Goal: Task Accomplishment & Management: Complete application form

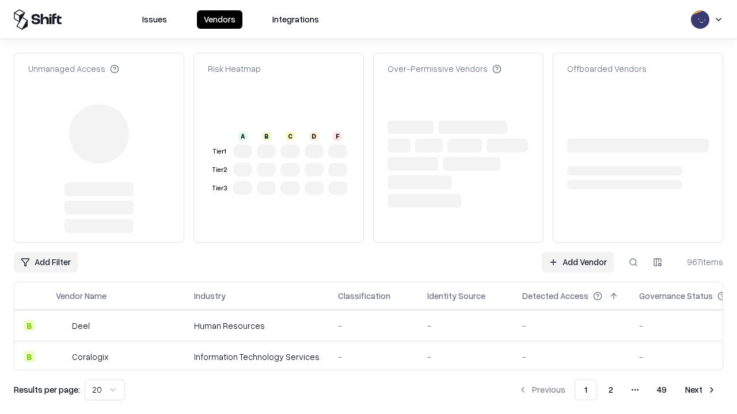
click at [577, 252] on link "Add Vendor" at bounding box center [578, 262] width 72 height 21
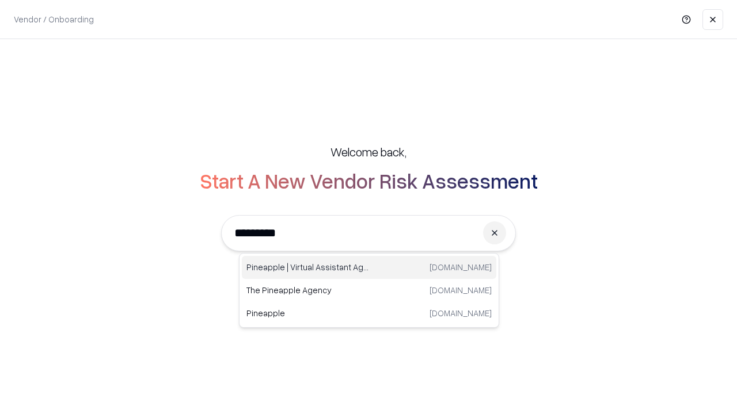
click at [369, 268] on div "Pineapple | Virtual Assistant Agency trypineapple.com" at bounding box center [369, 267] width 254 height 23
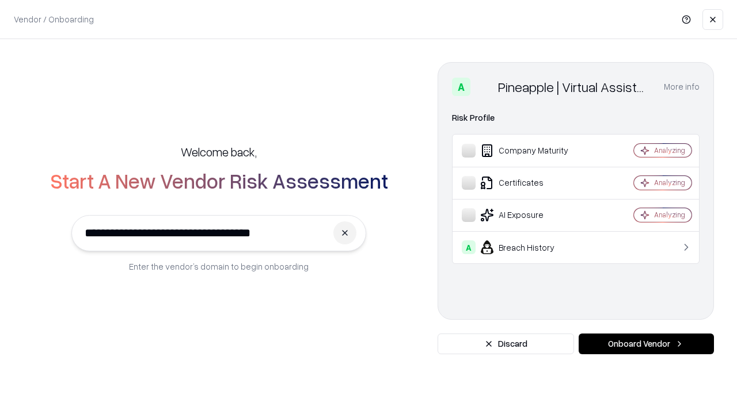
type input "**********"
click at [646, 344] on button "Onboard Vendor" at bounding box center [646, 344] width 135 height 21
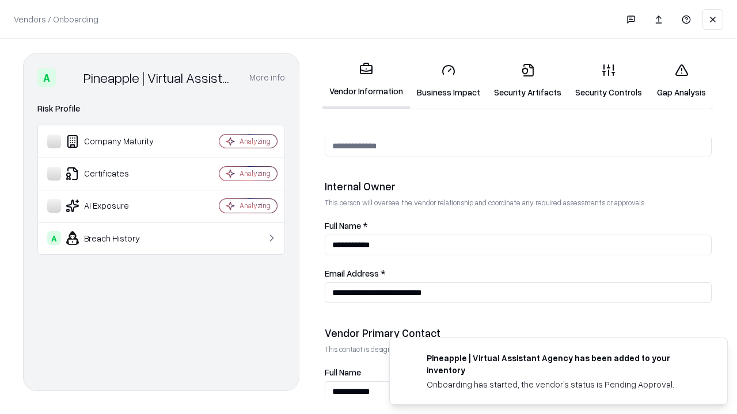
scroll to position [596, 0]
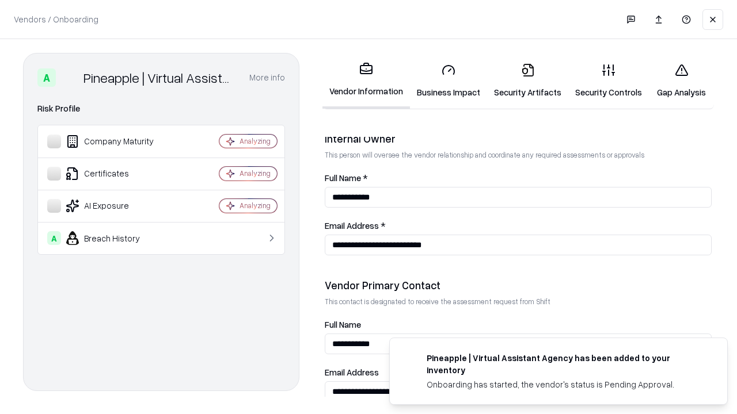
click at [448, 81] on link "Business Impact" at bounding box center [448, 81] width 77 height 54
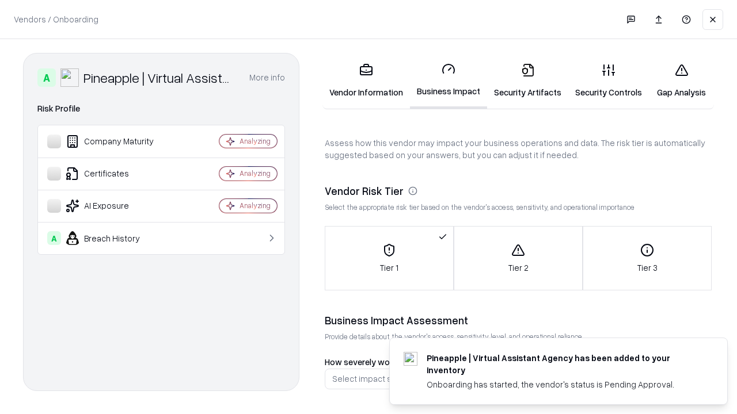
click at [527, 81] on link "Security Artifacts" at bounding box center [527, 81] width 81 height 54
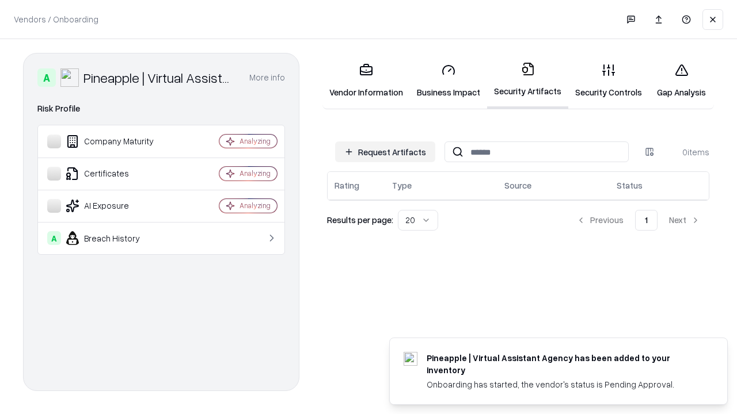
click at [385, 152] on button "Request Artifacts" at bounding box center [385, 152] width 100 height 21
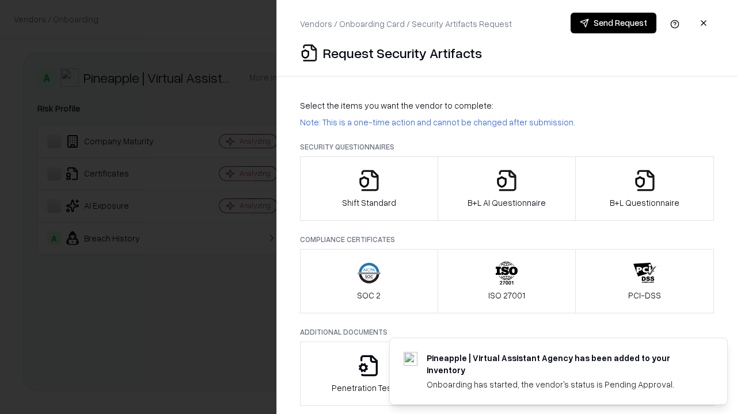
click at [368, 189] on icon "button" at bounding box center [369, 180] width 23 height 23
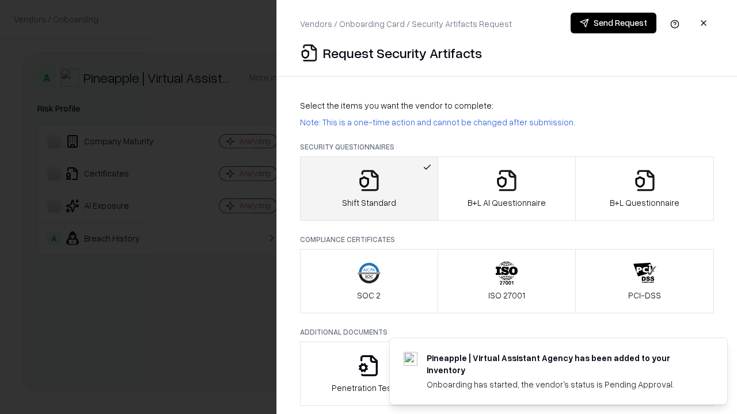
click at [613, 23] on button "Send Request" at bounding box center [614, 23] width 86 height 21
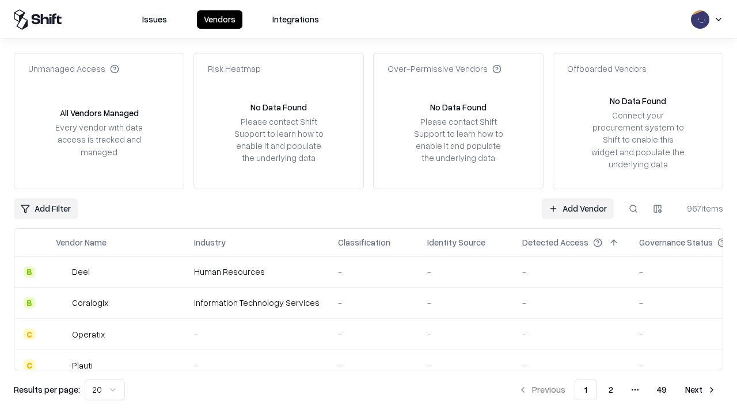
click at [633, 208] on button at bounding box center [633, 209] width 21 height 21
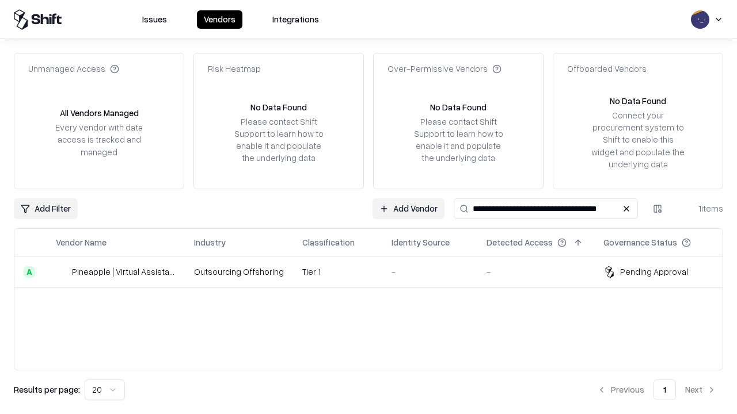
type input "**********"
click at [375, 272] on td "Tier 1" at bounding box center [337, 272] width 89 height 31
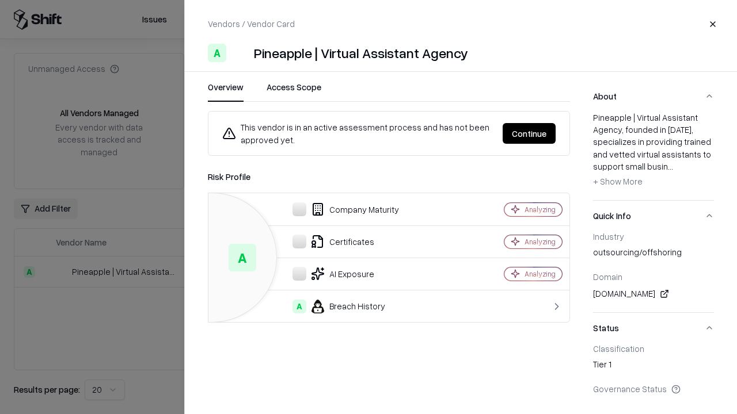
click at [529, 134] on button "Continue" at bounding box center [529, 133] width 53 height 21
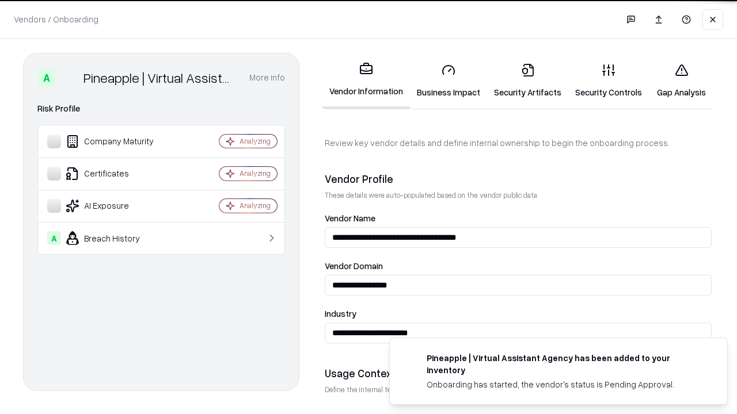
click at [527, 81] on link "Security Artifacts" at bounding box center [527, 81] width 81 height 54
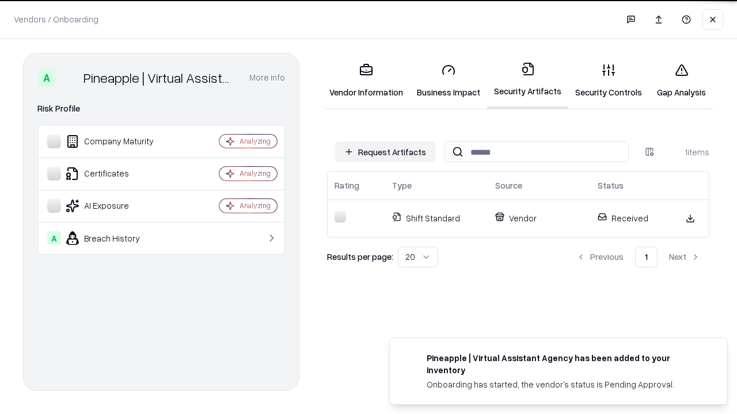
click at [681, 81] on link "Gap Analysis" at bounding box center [681, 81] width 65 height 54
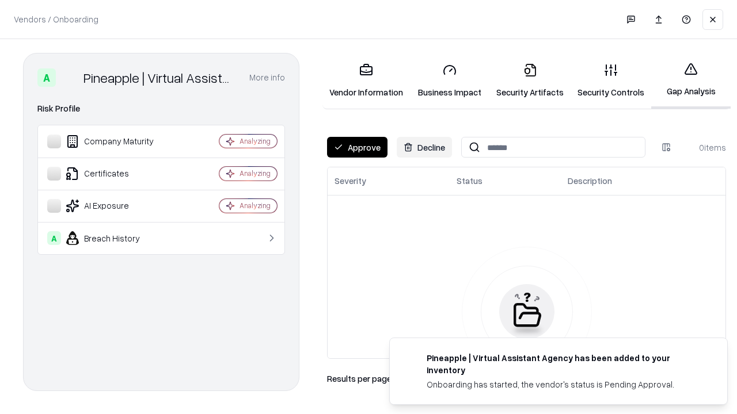
click at [357, 147] on button "Approve" at bounding box center [357, 147] width 60 height 21
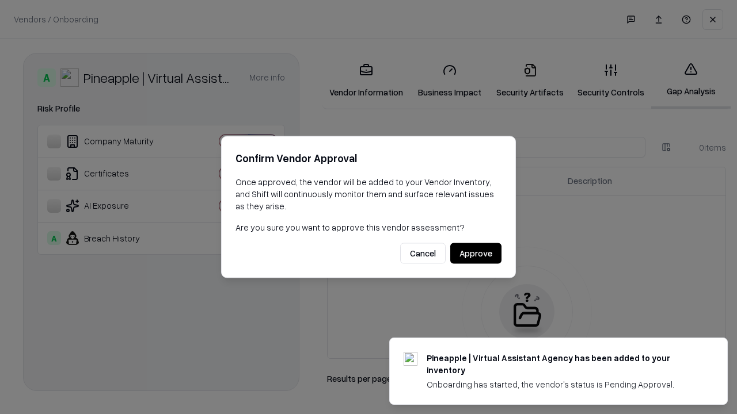
click at [476, 253] on button "Approve" at bounding box center [475, 254] width 51 height 21
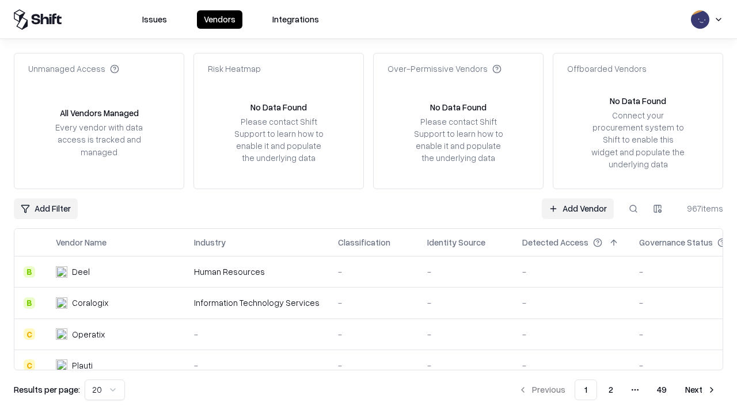
type input "**********"
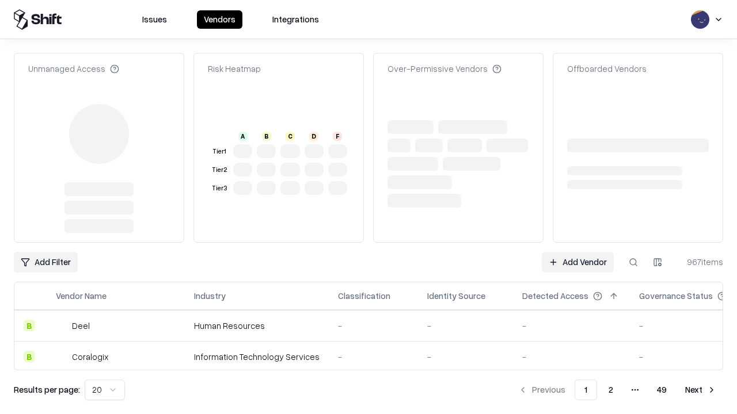
click at [577, 252] on link "Add Vendor" at bounding box center [578, 262] width 72 height 21
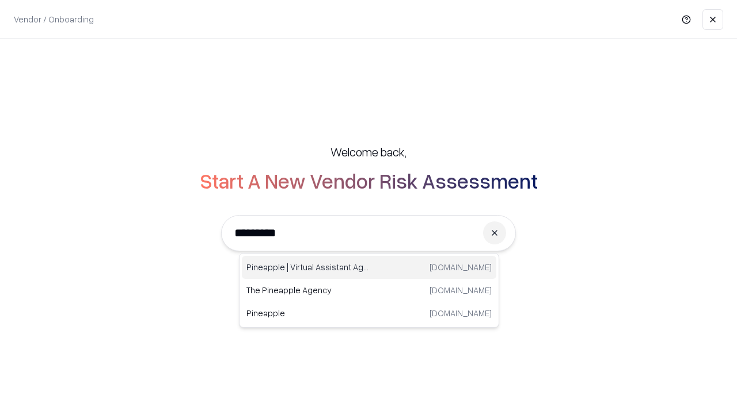
click at [369, 268] on div "Pineapple | Virtual Assistant Agency trypineapple.com" at bounding box center [369, 267] width 254 height 23
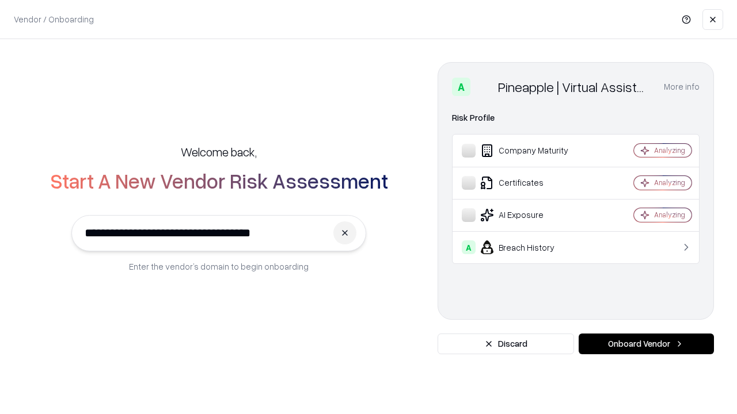
type input "**********"
click at [646, 344] on button "Onboard Vendor" at bounding box center [646, 344] width 135 height 21
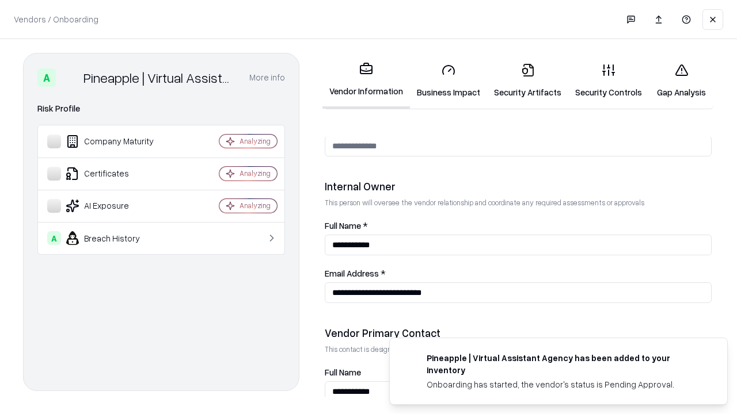
scroll to position [596, 0]
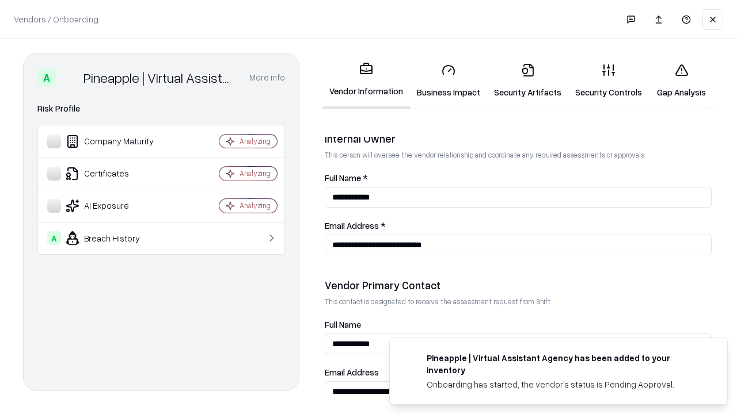
click at [681, 81] on link "Gap Analysis" at bounding box center [681, 81] width 65 height 54
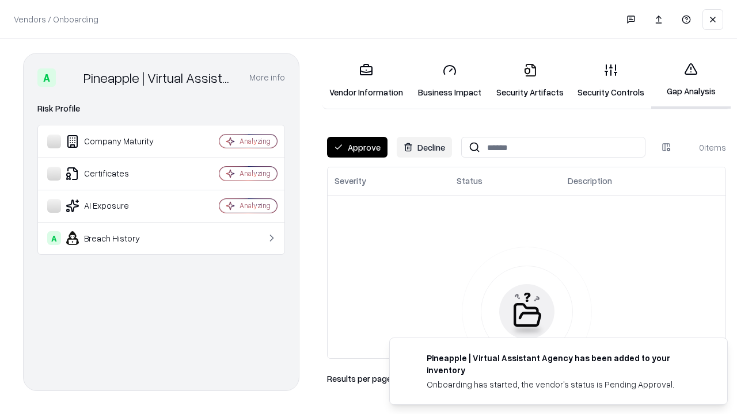
click at [357, 147] on button "Approve" at bounding box center [357, 147] width 60 height 21
